Goal: Information Seeking & Learning: Check status

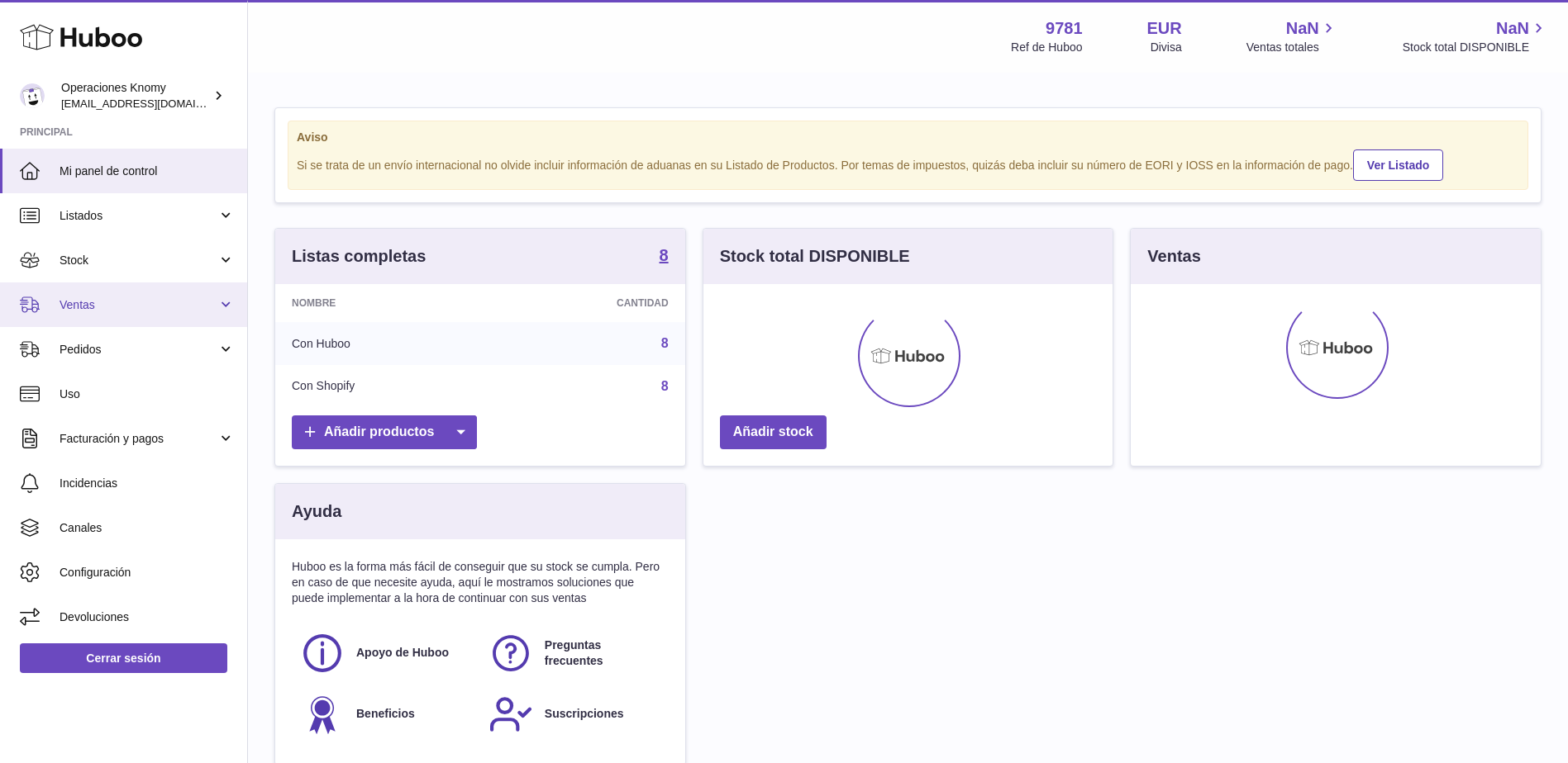
click at [126, 317] on link "Ventas" at bounding box center [123, 305] width 247 height 45
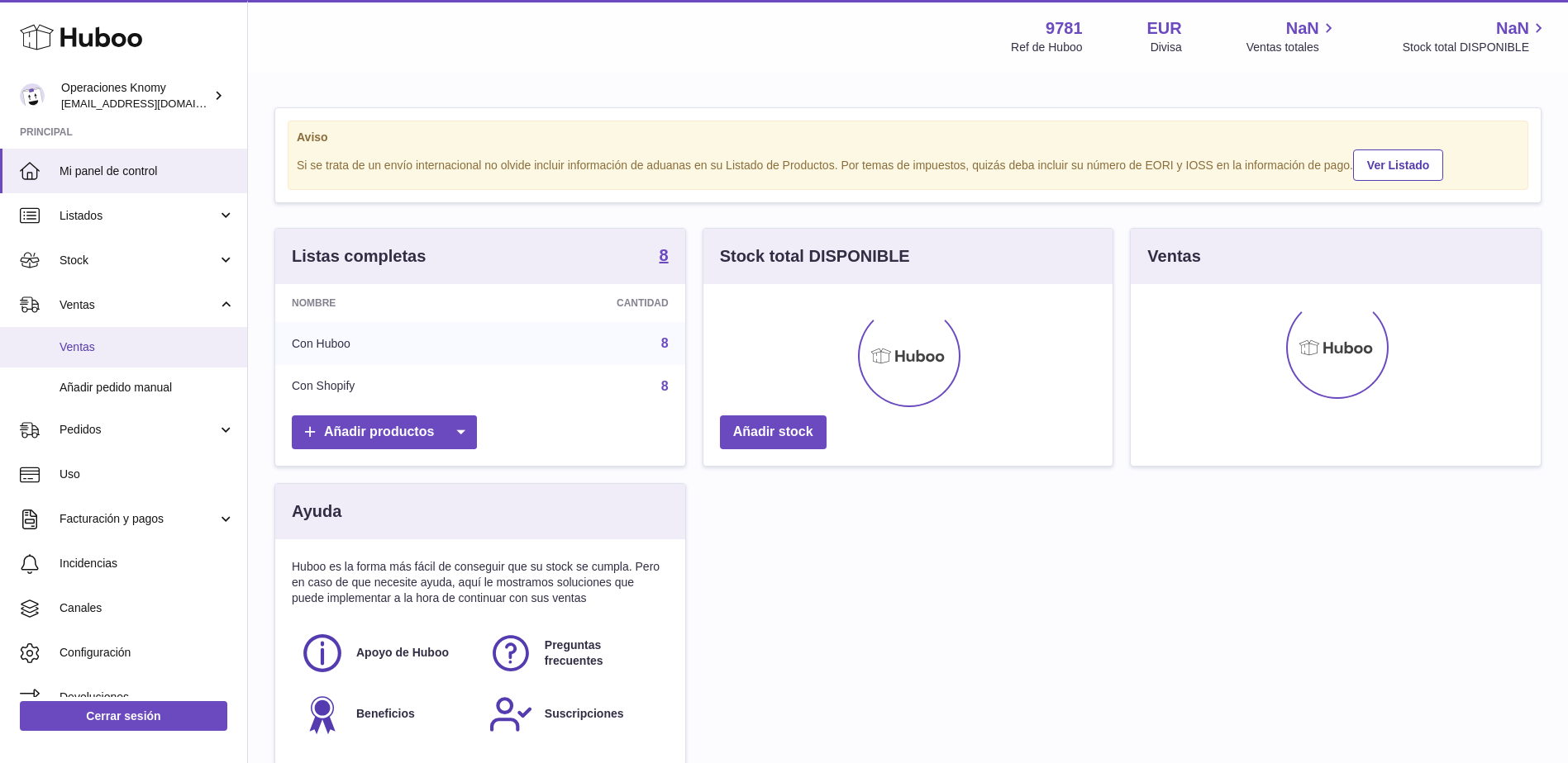
click at [118, 345] on span "Ventas" at bounding box center [147, 347] width 175 height 15
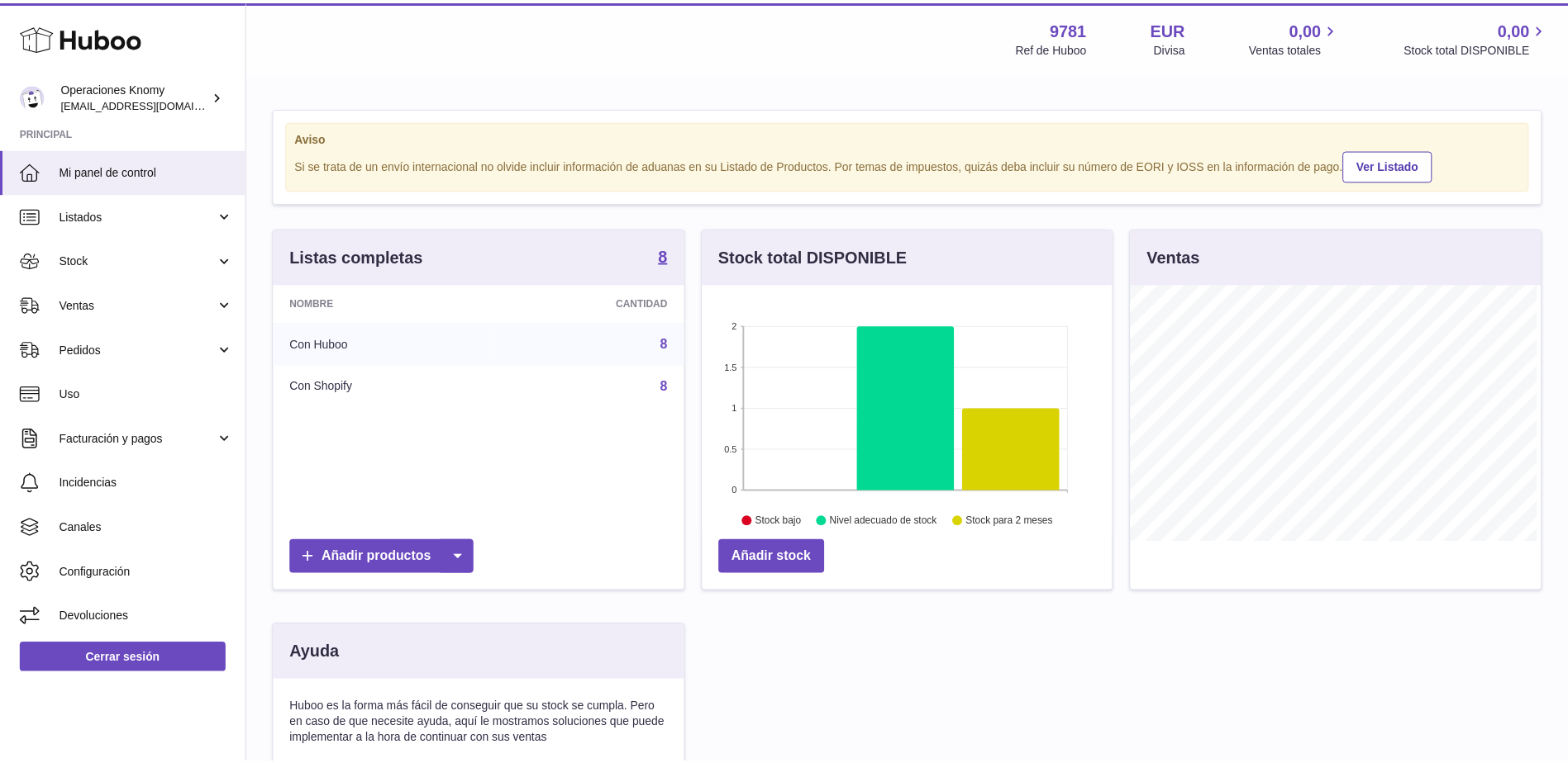
scroll to position [258, 413]
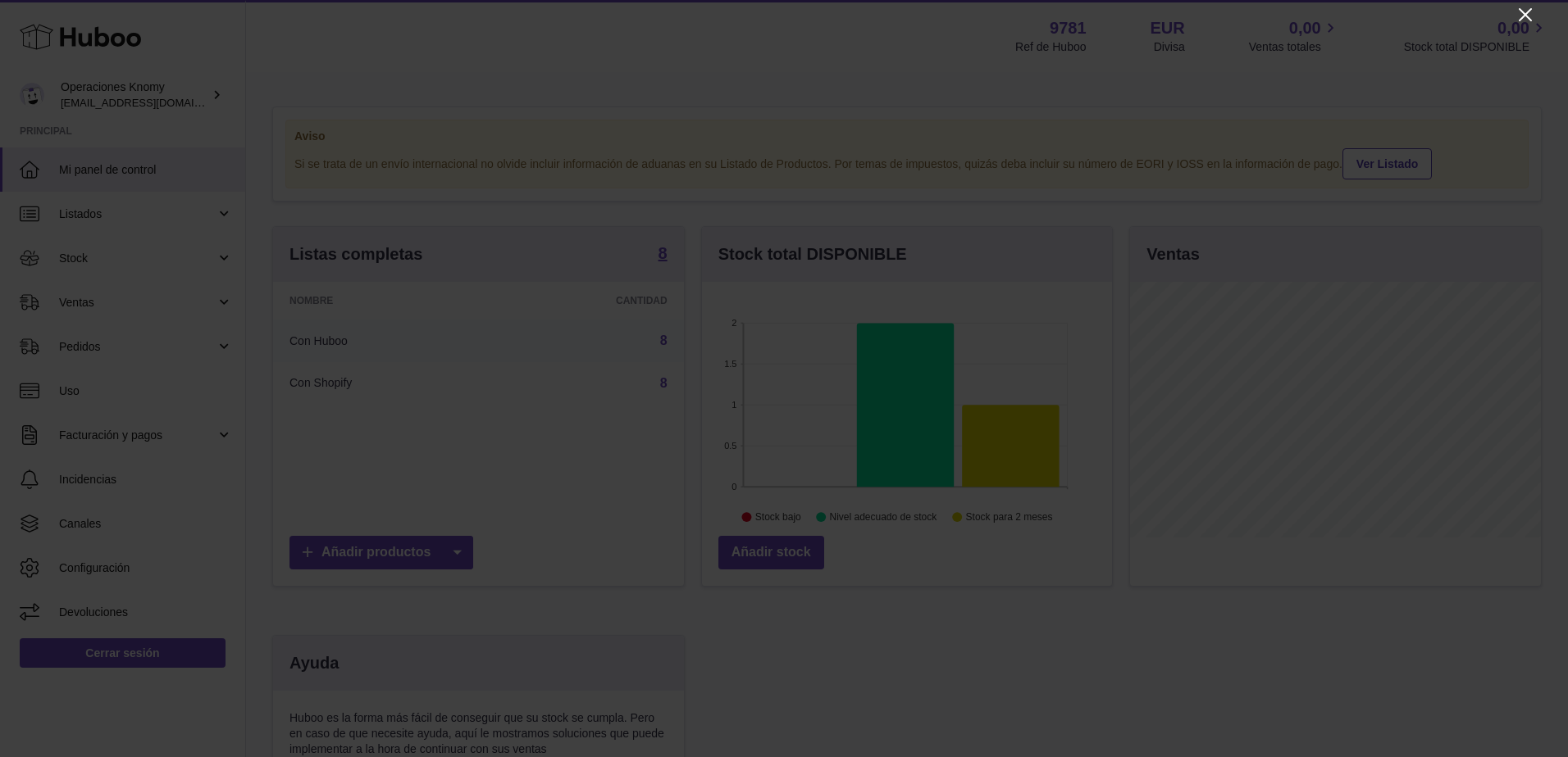
click at [1530, 13] on icon "Close" at bounding box center [1525, 14] width 19 height 19
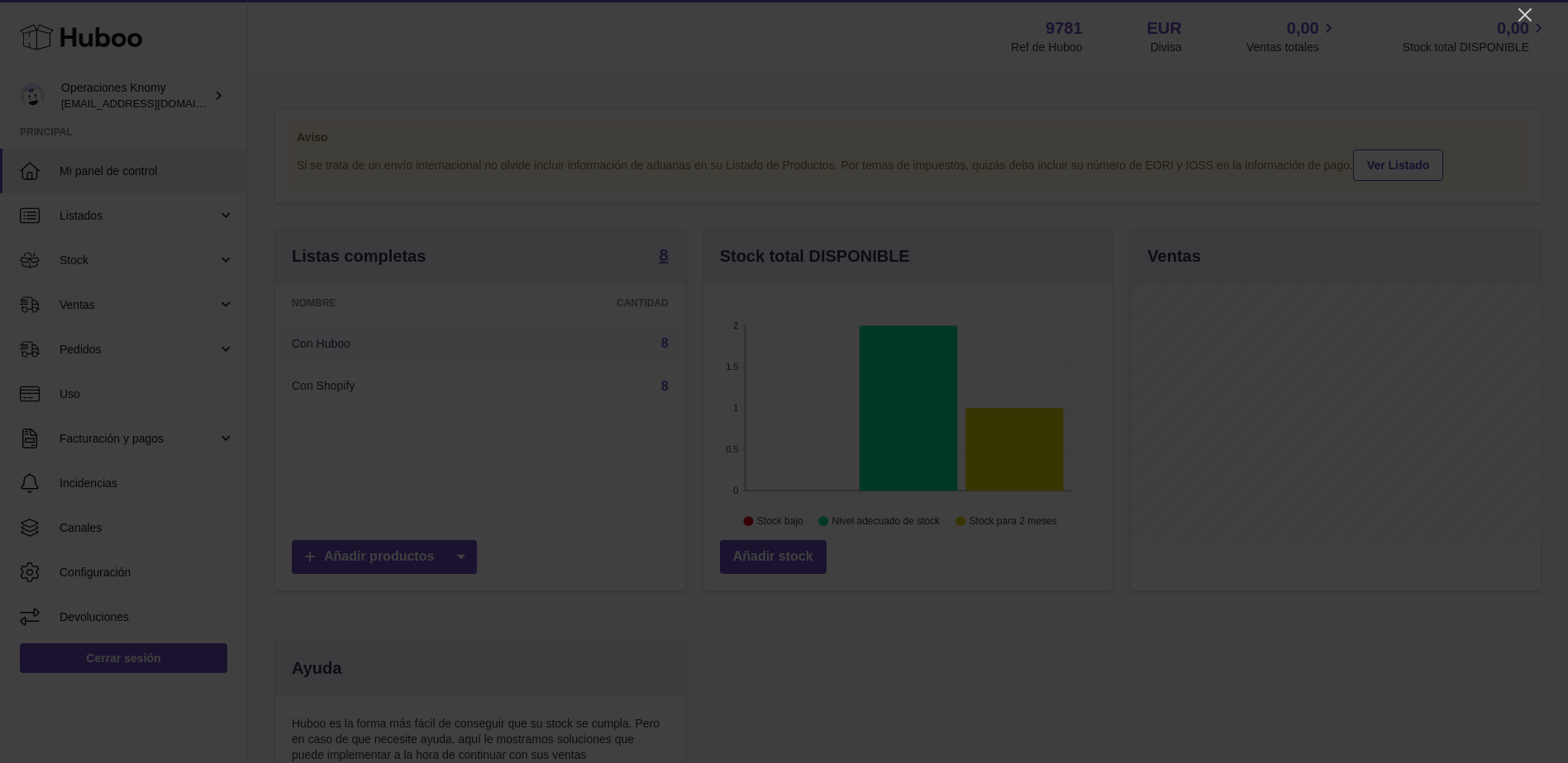
scroll to position [825949, 826014]
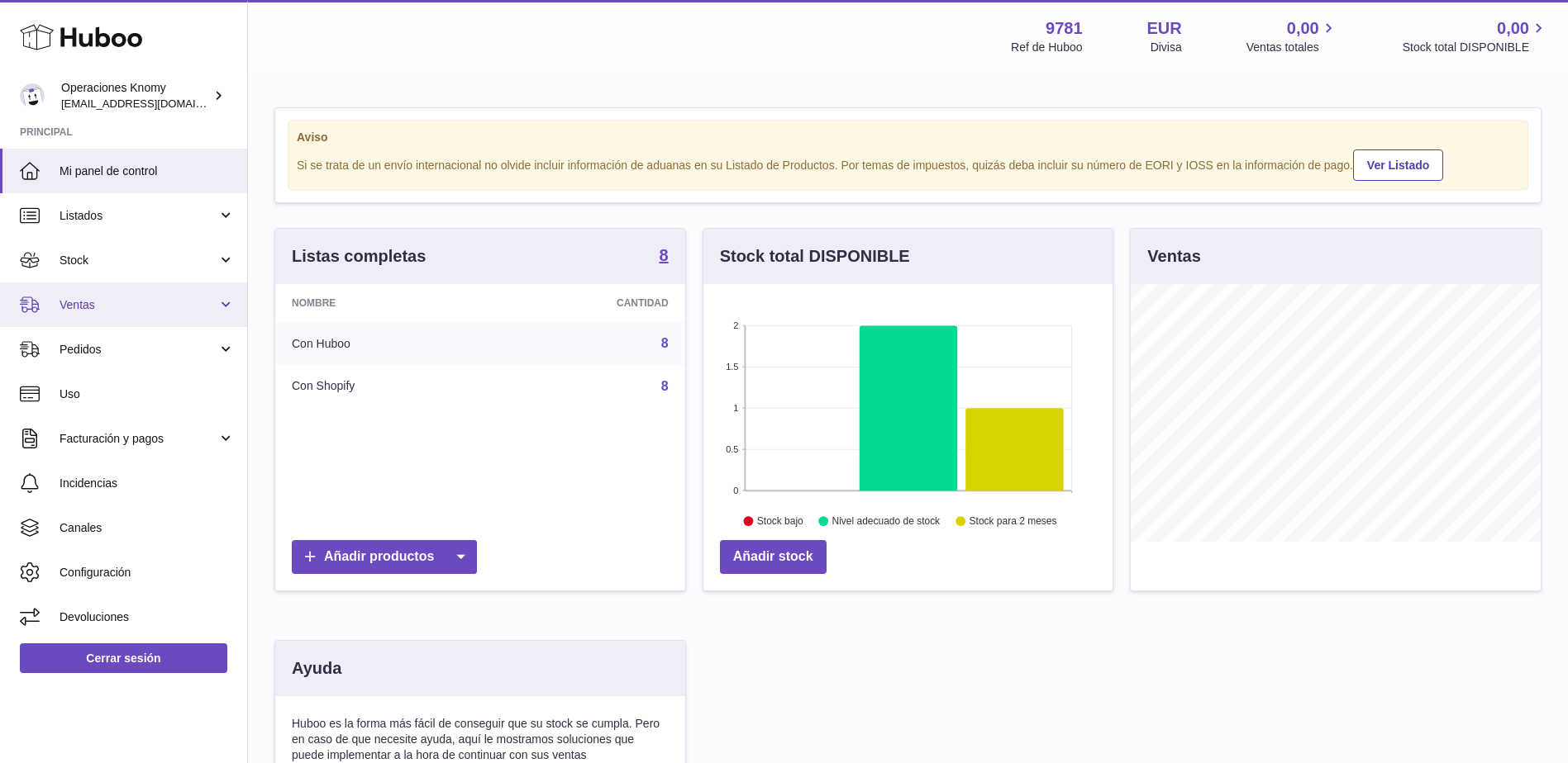
click at [73, 317] on link "Ventas" at bounding box center [123, 305] width 247 height 45
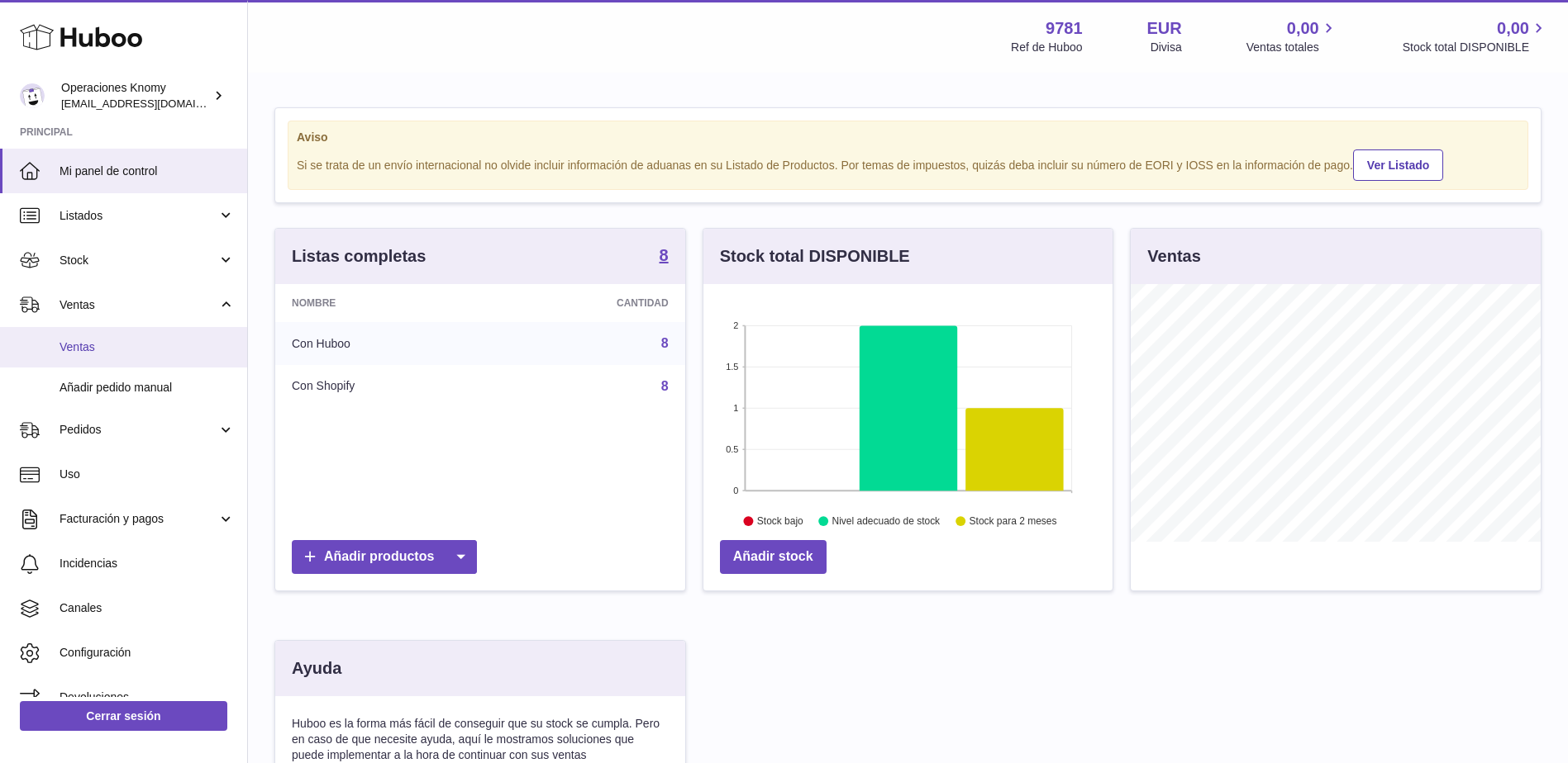
click at [87, 349] on span "Ventas" at bounding box center [147, 347] width 175 height 15
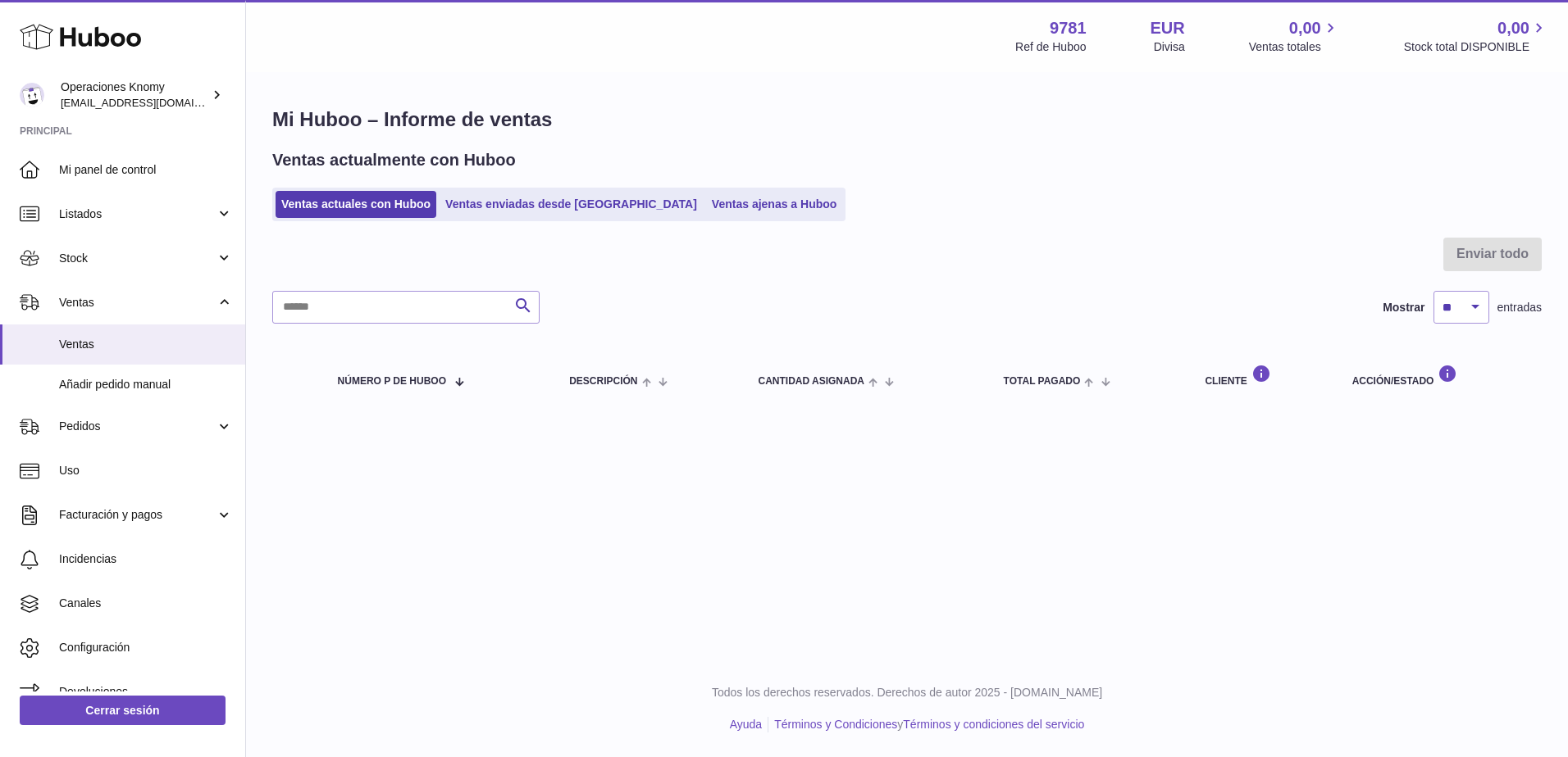
click at [575, 221] on ul "Ventas actuales con Huboo Ventas enviadas desde Huboo Ventas ajenas a Huboo" at bounding box center [559, 205] width 573 height 34
click at [574, 214] on link "Ventas enviadas desde [GEOGRAPHIC_DATA]" at bounding box center [571, 205] width 263 height 27
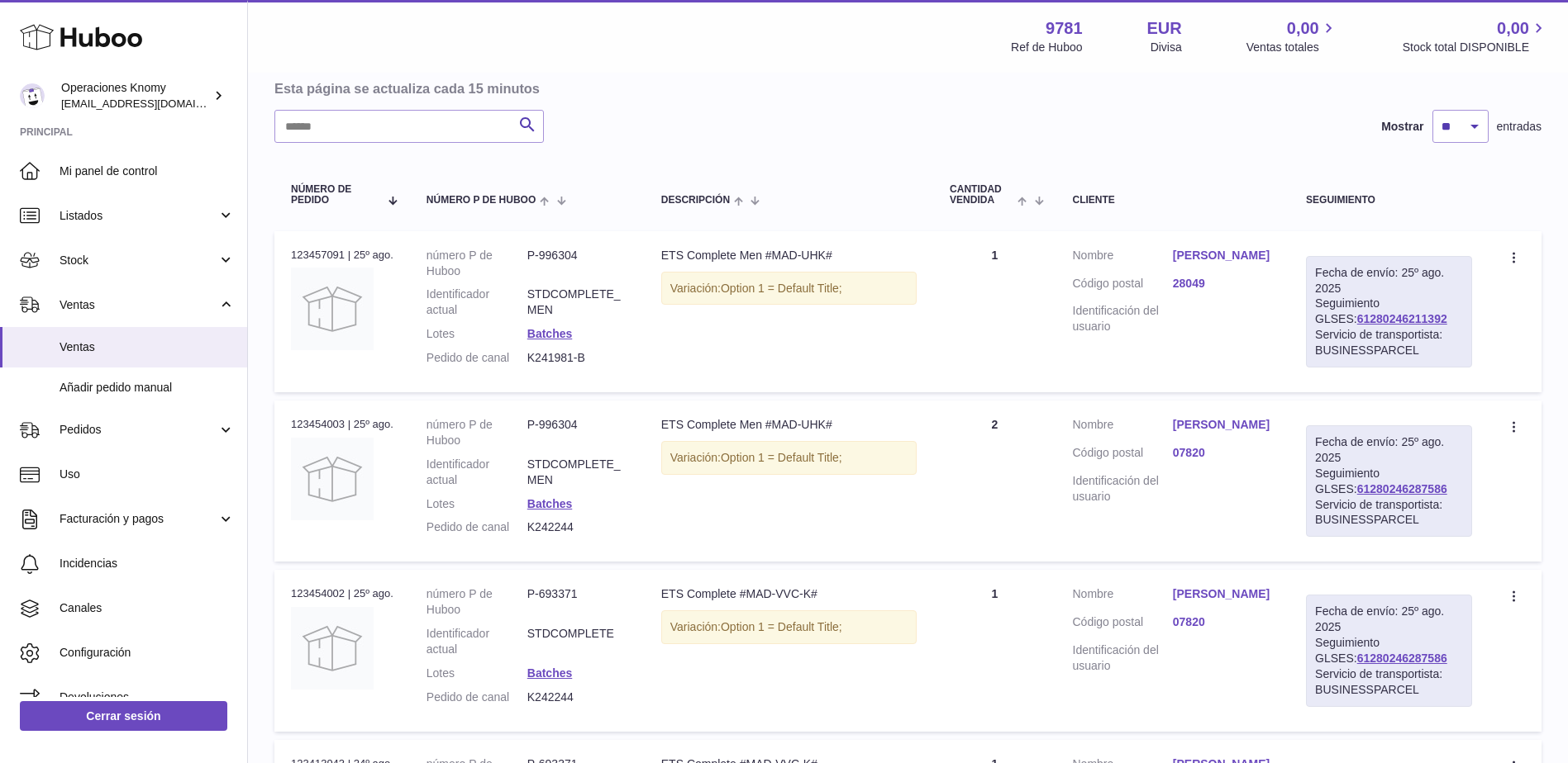
scroll to position [166, 0]
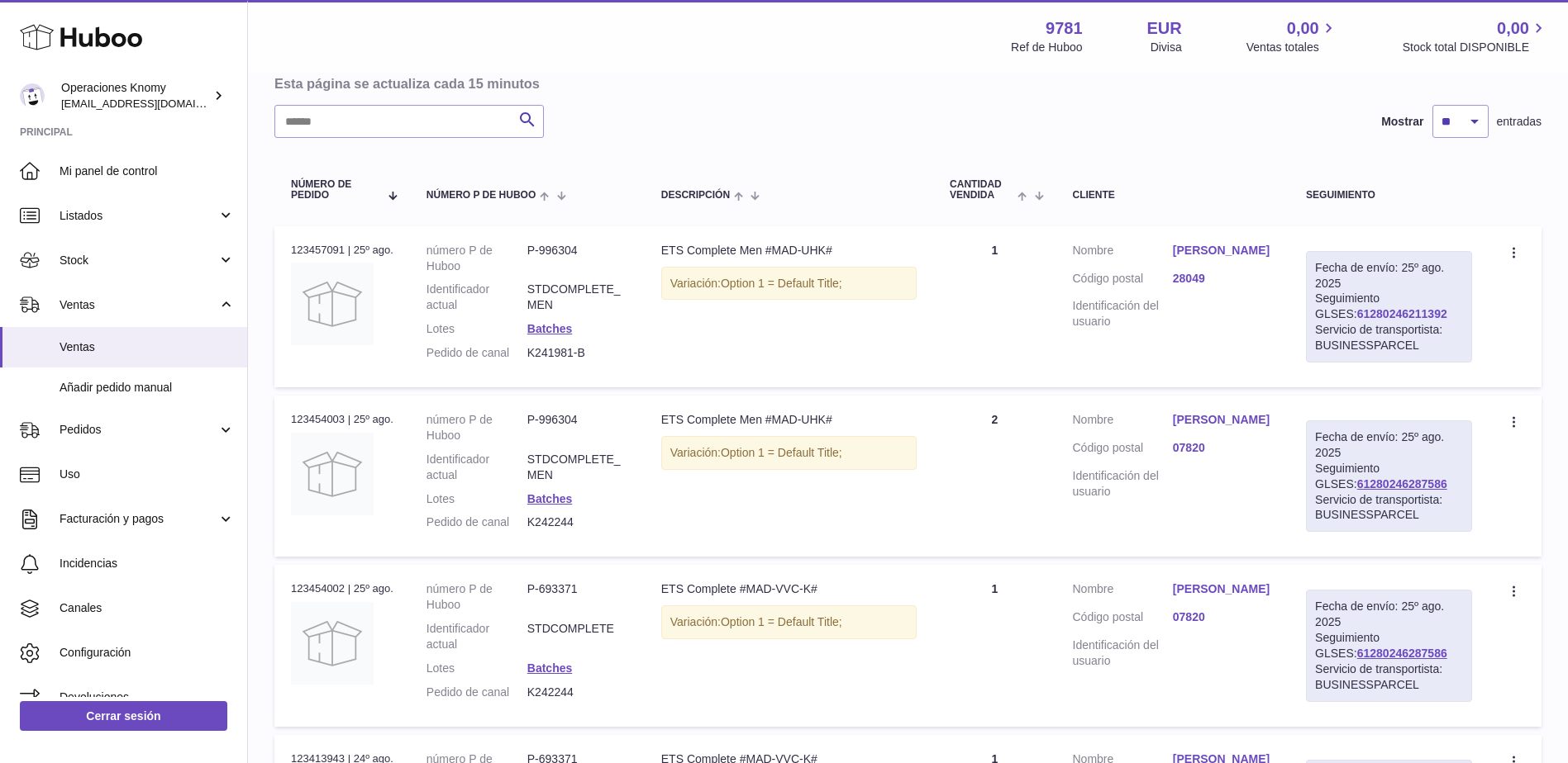
click at [1407, 310] on link "61280246211392" at bounding box center [1402, 314] width 90 height 14
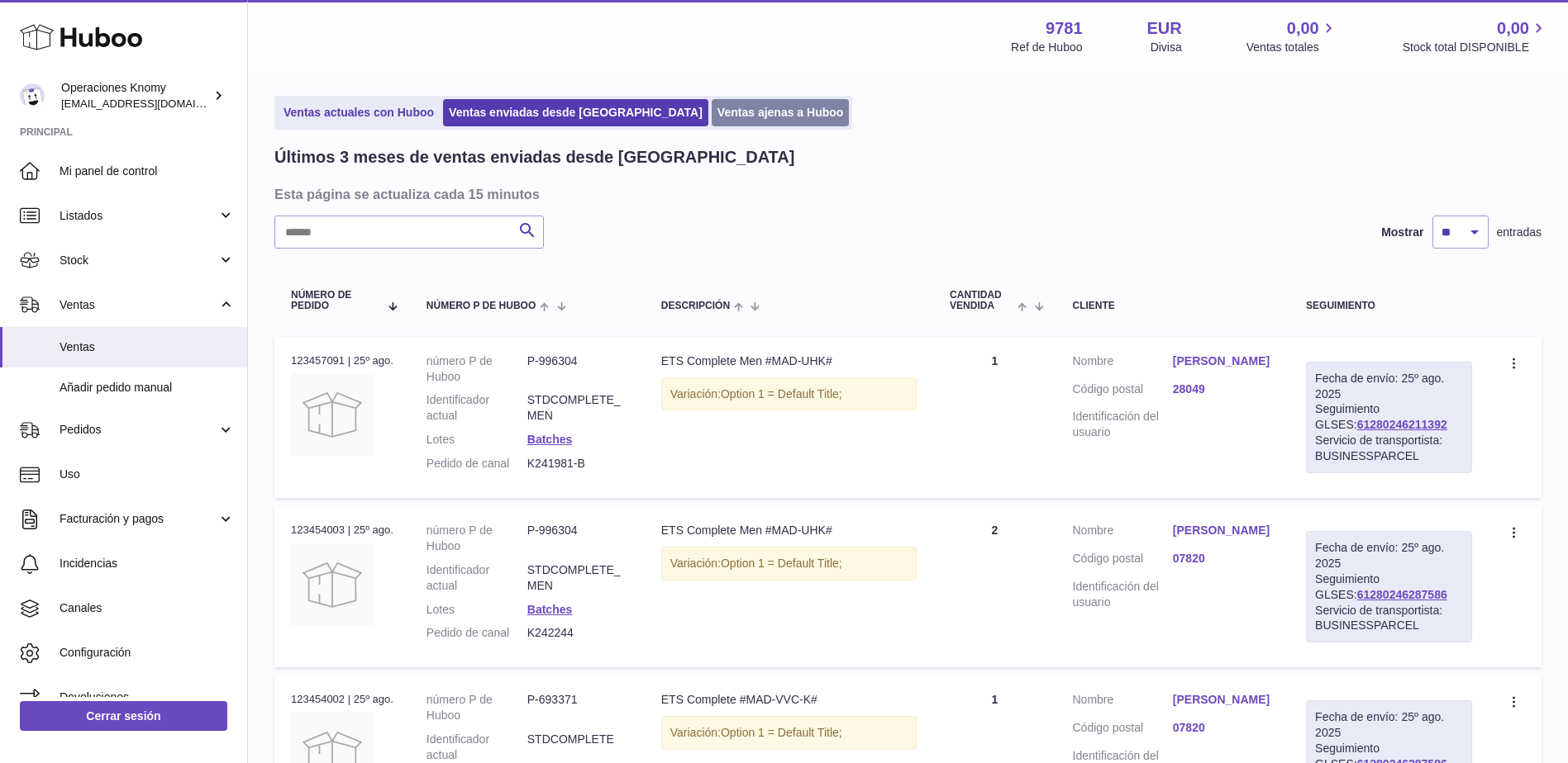
scroll to position [0, 0]
